Goal: Book appointment/travel/reservation

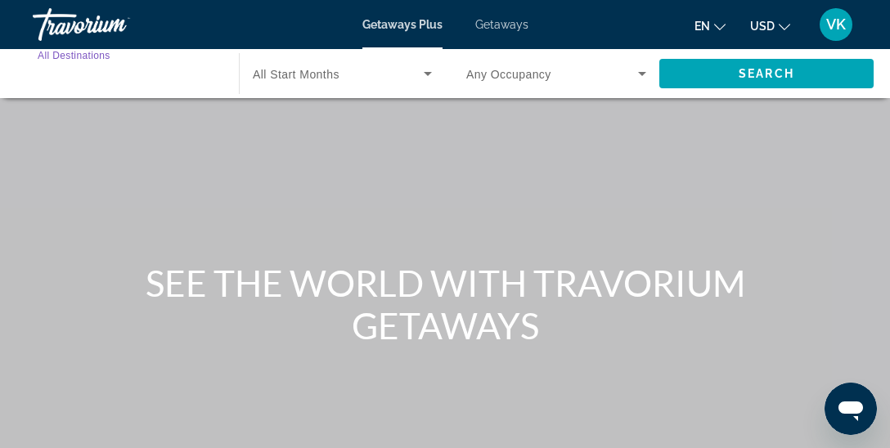
click at [102, 65] on input "Destination All Destinations" at bounding box center [128, 75] width 180 height 20
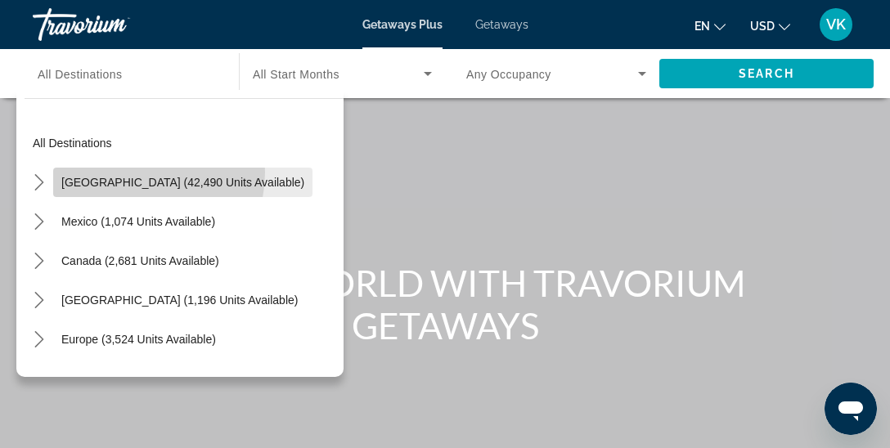
click at [129, 172] on span "Select destination: United States (42,490 units available)" at bounding box center [182, 182] width 259 height 39
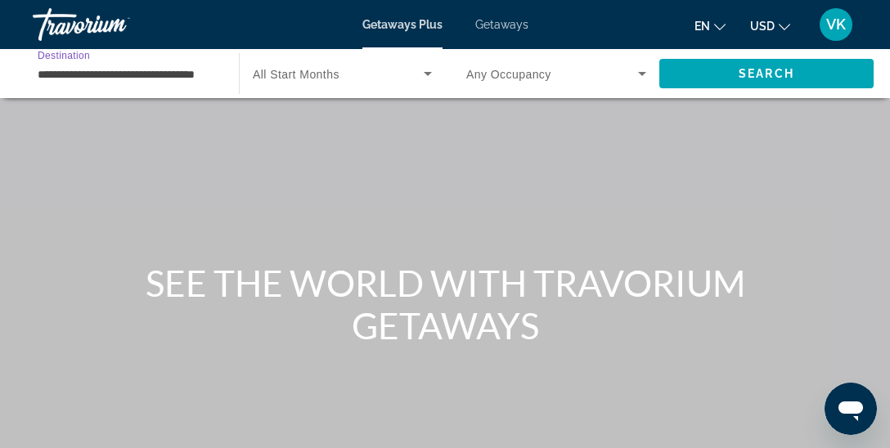
scroll to position [0, 24]
click at [100, 72] on input "**********" at bounding box center [128, 75] width 180 height 20
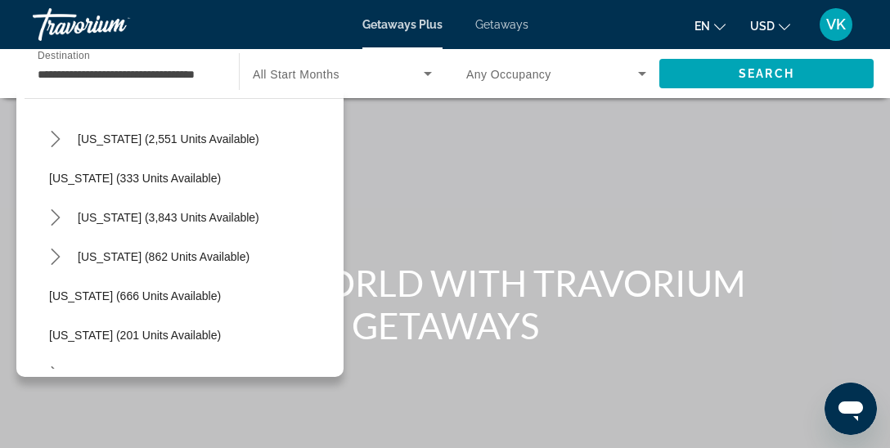
scroll to position [912, 0]
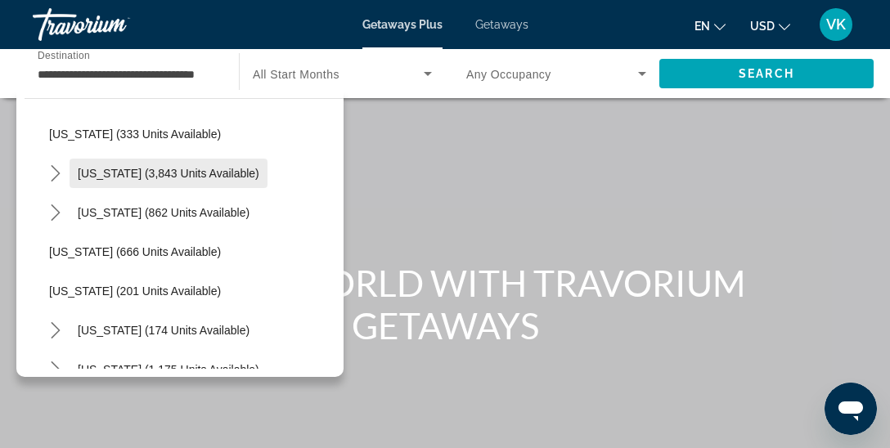
click at [130, 177] on span "[US_STATE] (3,843 units available)" at bounding box center [169, 173] width 182 height 13
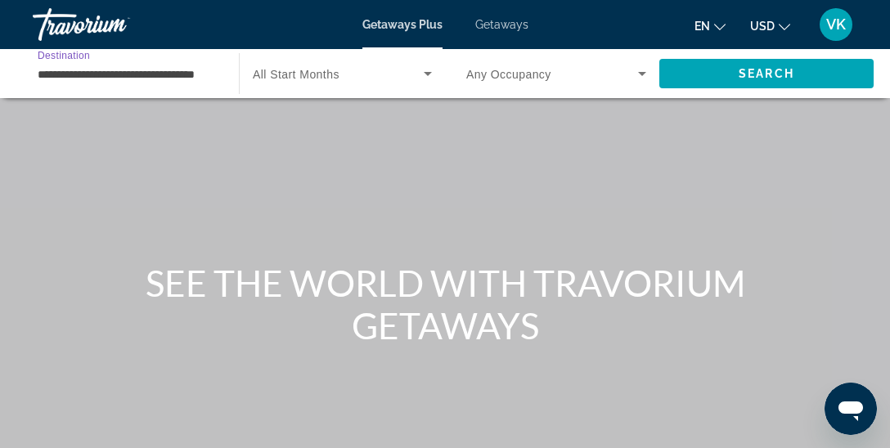
type input "**********"
click at [644, 68] on icon "Search widget" at bounding box center [642, 74] width 20 height 20
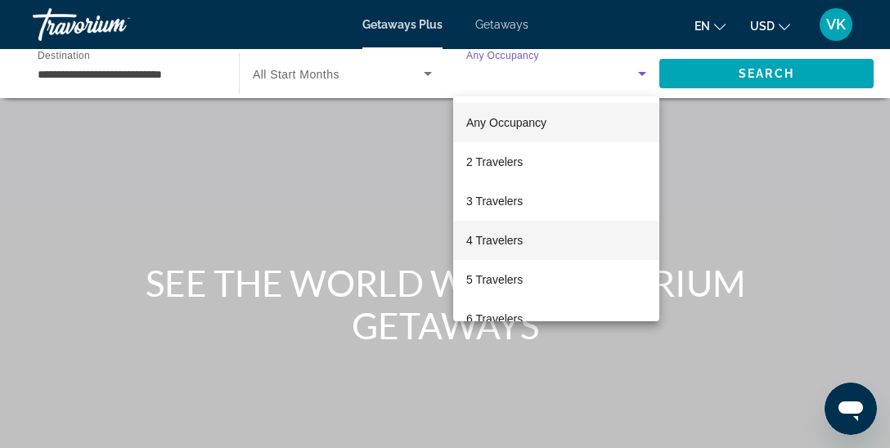
click at [515, 237] on span "4 Travelers" at bounding box center [494, 241] width 56 height 20
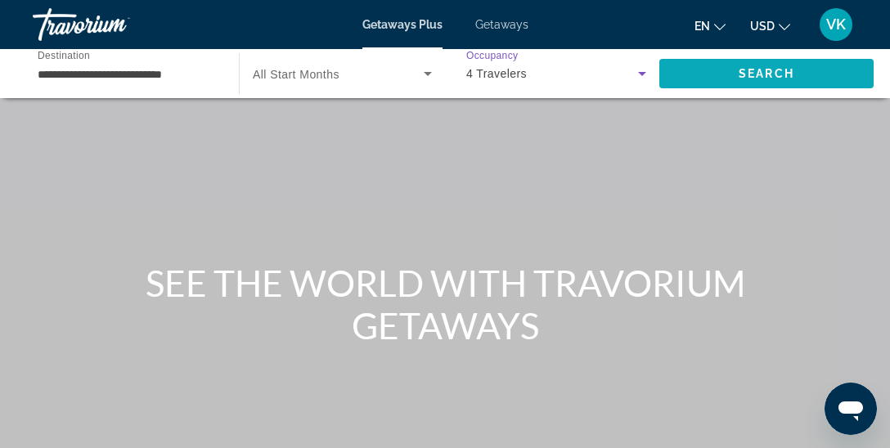
click at [780, 67] on span "Search" at bounding box center [767, 73] width 56 height 13
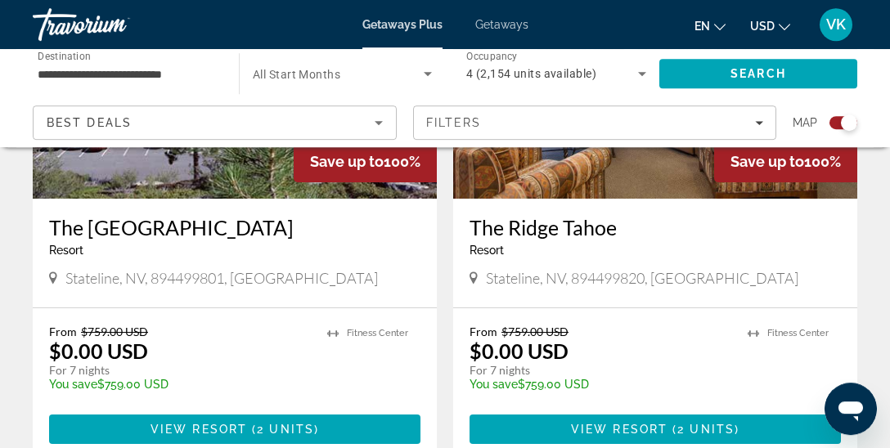
scroll to position [3708, 0]
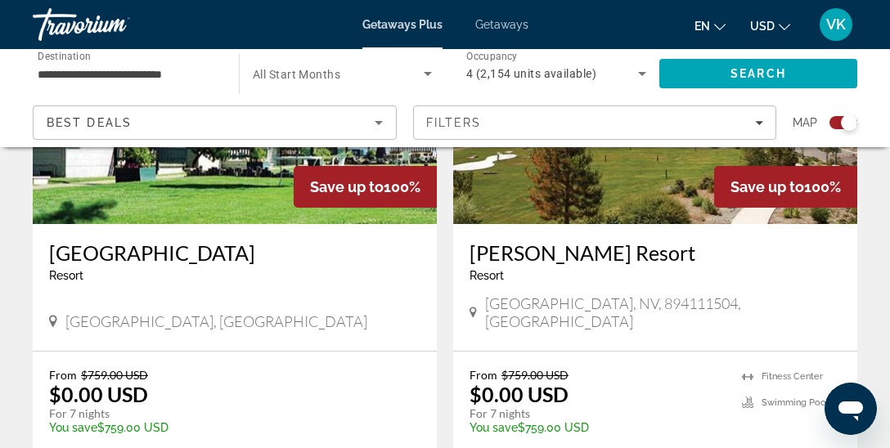
scroll to position [3018, 0]
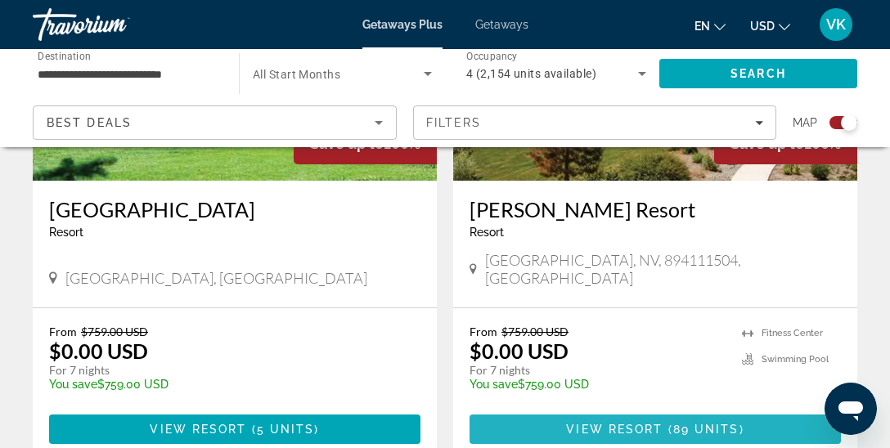
click at [623, 423] on span "View Resort" at bounding box center [614, 429] width 97 height 13
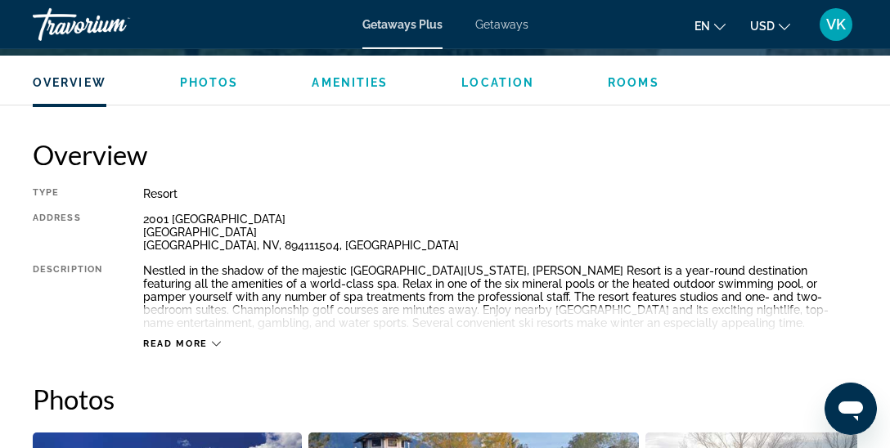
scroll to position [776, 0]
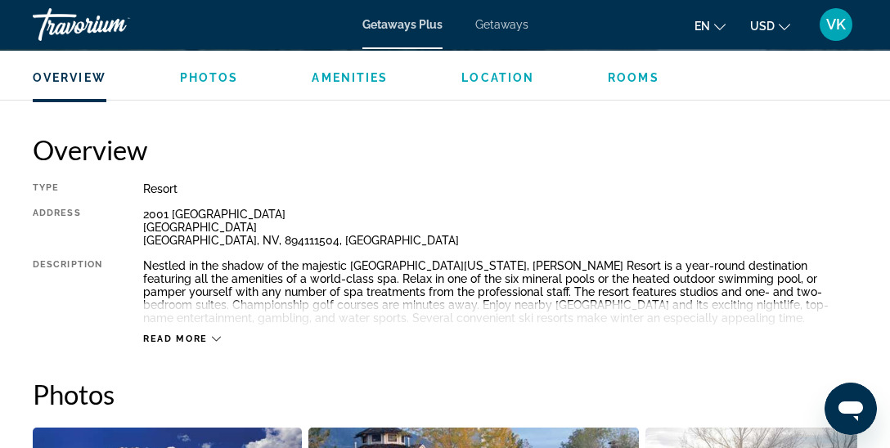
click at [179, 338] on span "Read more" at bounding box center [175, 339] width 65 height 11
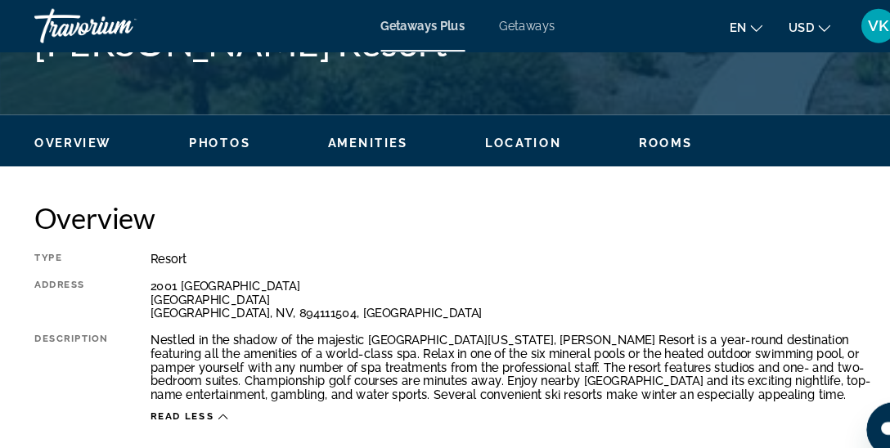
scroll to position [717, 0]
click at [142, 271] on div "Type Resort All-Inclusive No All-Inclusive Address [STREET_ADDRESS] Description…" at bounding box center [445, 322] width 825 height 163
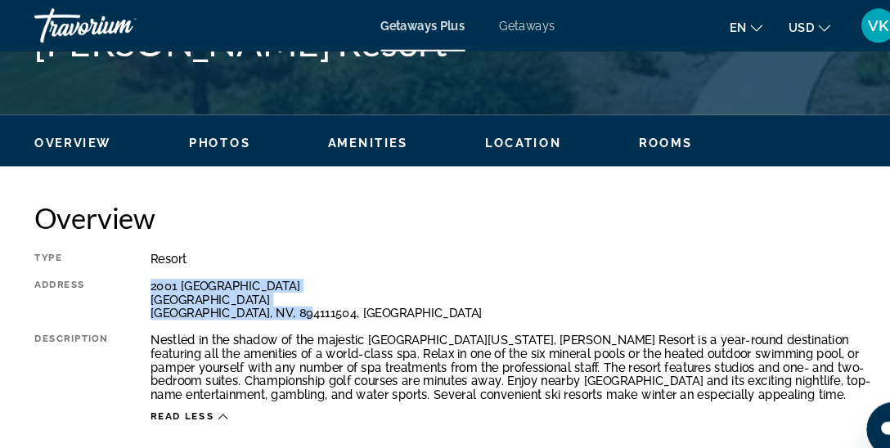
click at [288, 299] on div "[STREET_ADDRESS]" at bounding box center [500, 285] width 714 height 39
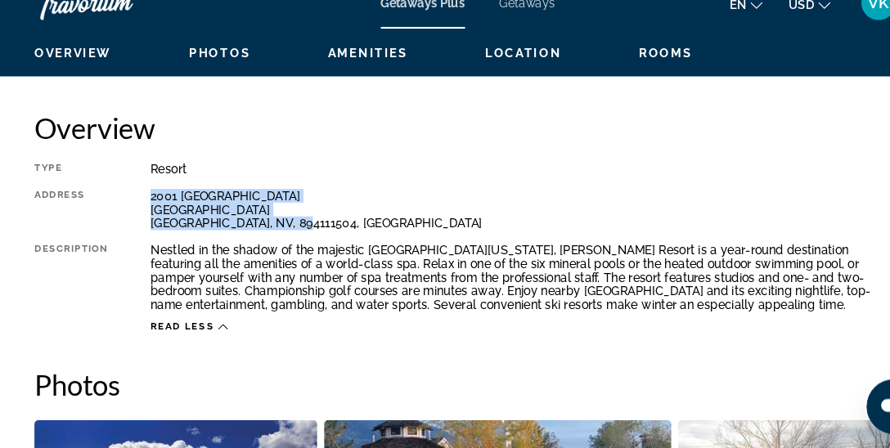
scroll to position [781, 0]
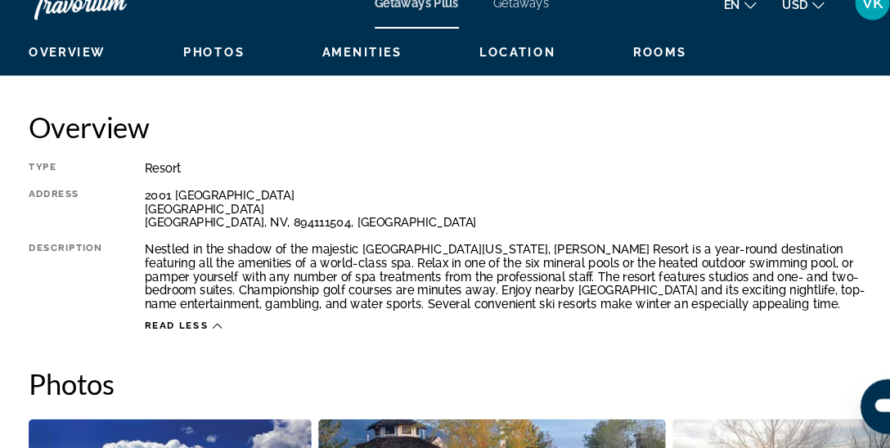
click at [147, 258] on div "Nestled in the shadow of the majestic [GEOGRAPHIC_DATA][US_STATE], [PERSON_NAME…" at bounding box center [500, 285] width 714 height 65
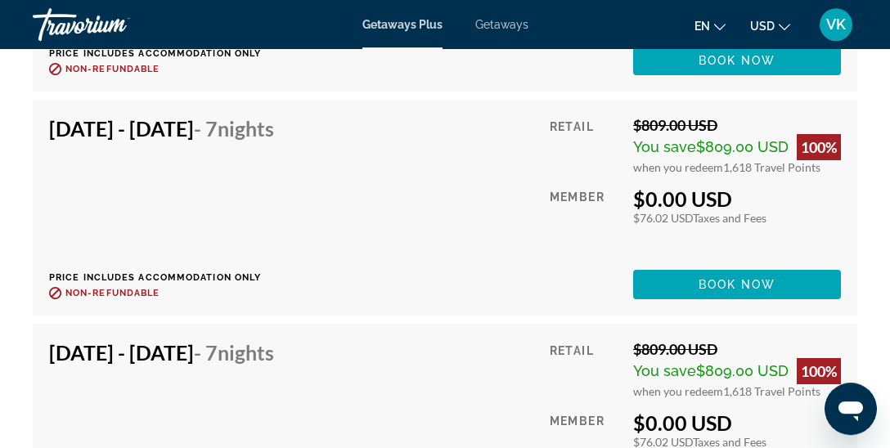
scroll to position [8820, 0]
